Goal: Find specific page/section: Find specific page/section

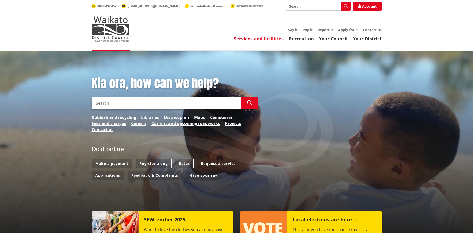
click at [257, 39] on link "Services and facilities" at bounding box center [259, 38] width 50 height 6
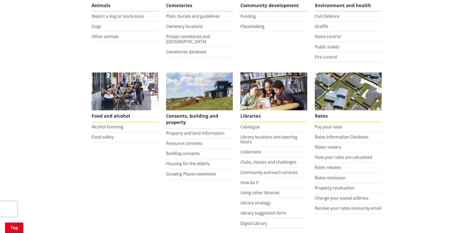
scroll to position [141, 0]
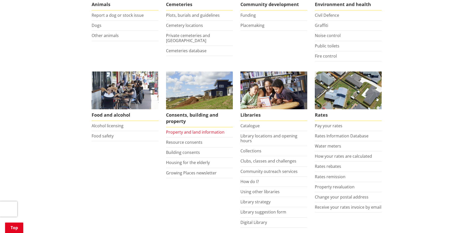
click at [188, 134] on link "Property and land information" at bounding box center [195, 132] width 58 height 6
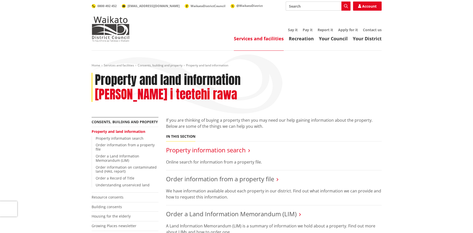
click at [221, 146] on link "Property information search" at bounding box center [206, 150] width 80 height 8
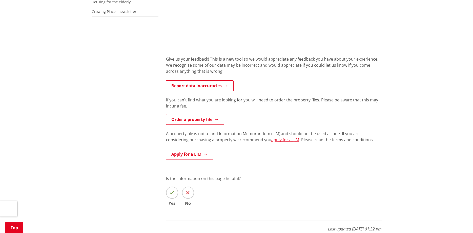
scroll to position [214, 0]
